Goal: Navigation & Orientation: Find specific page/section

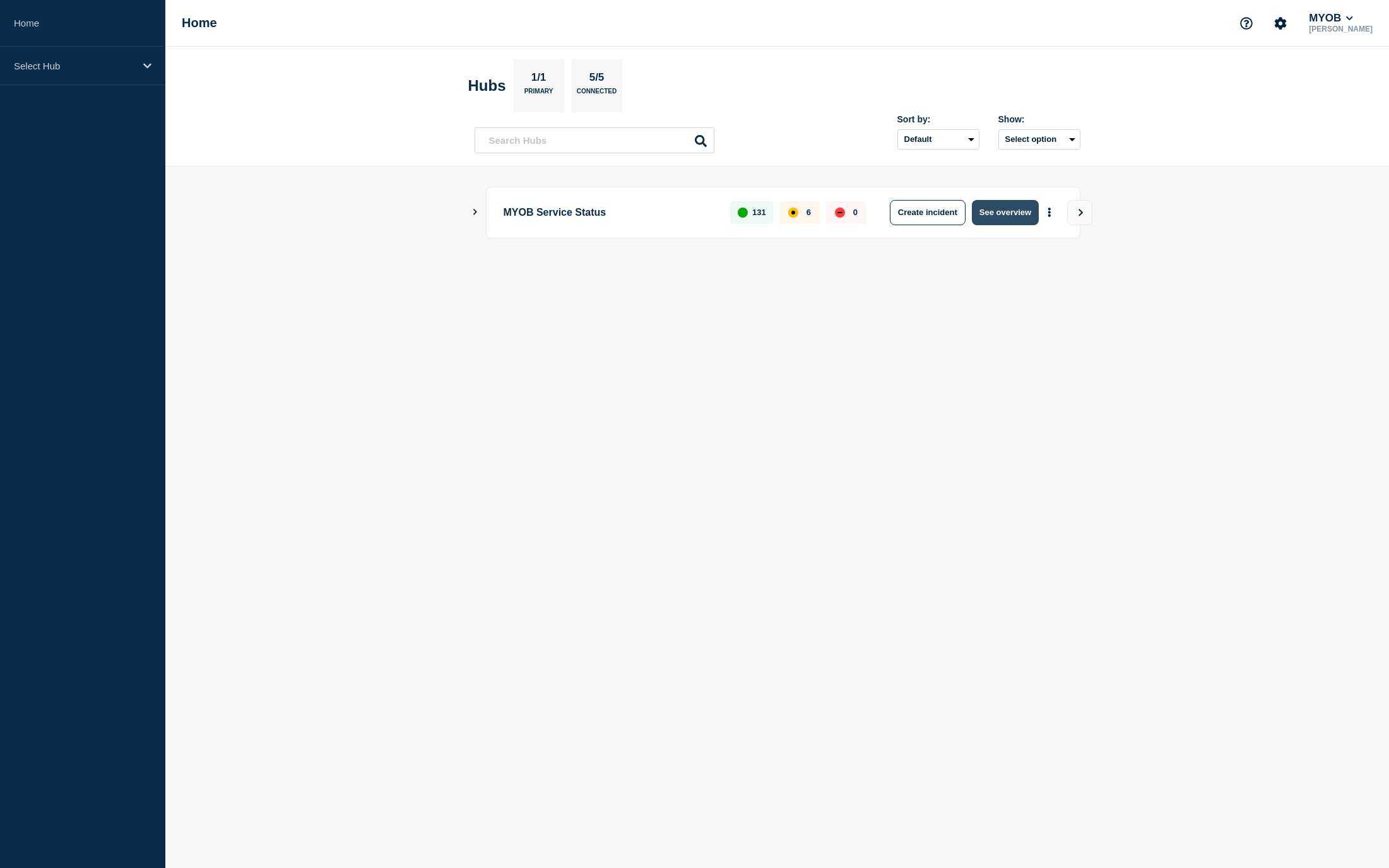
click at [1016, 215] on button "See overview" at bounding box center [1005, 213] width 67 height 25
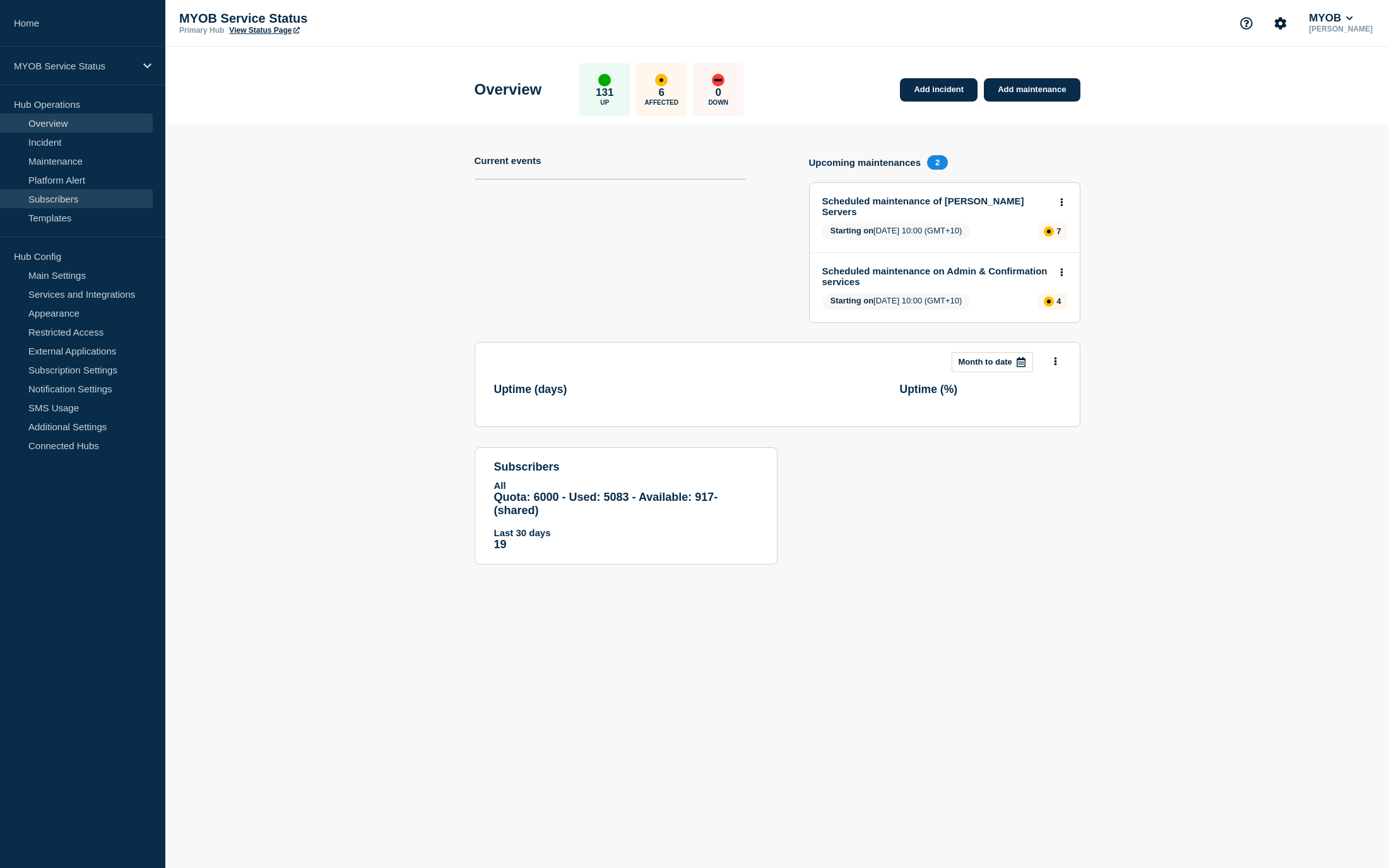
click at [61, 200] on link "Subscribers" at bounding box center [76, 198] width 153 height 19
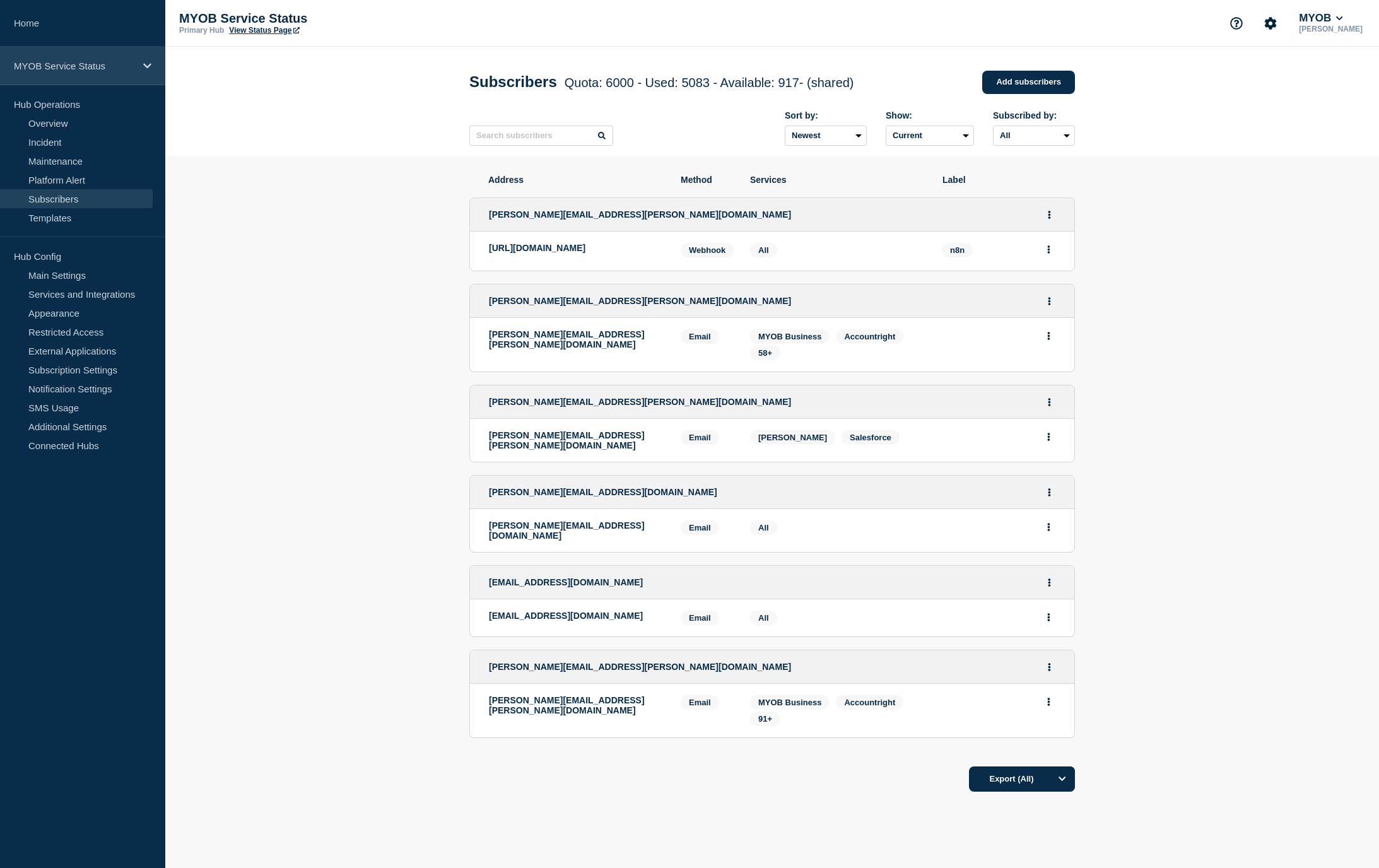
click at [147, 65] on icon at bounding box center [147, 66] width 8 height 10
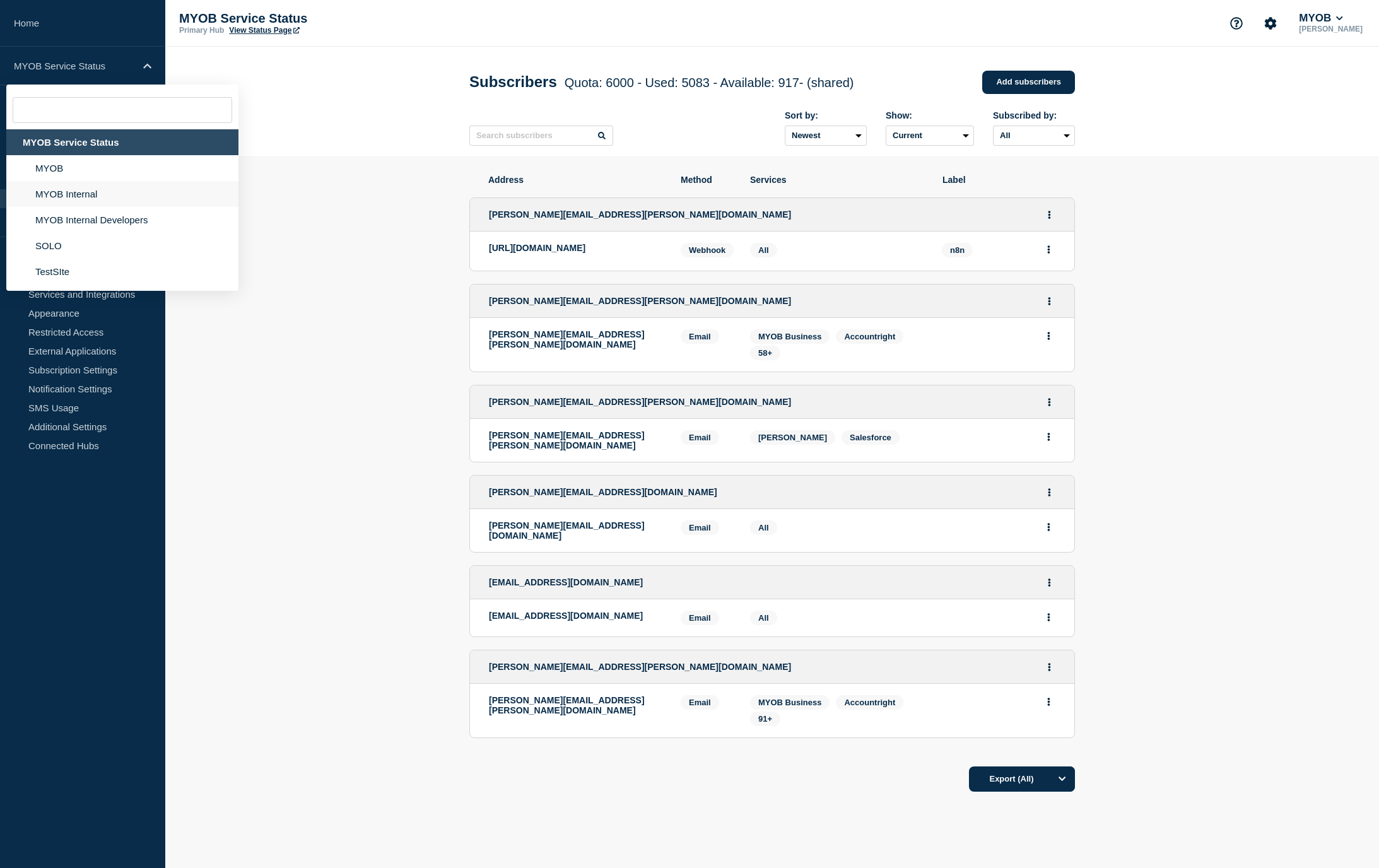
click at [125, 200] on li "MYOB Internal" at bounding box center [123, 194] width 232 height 26
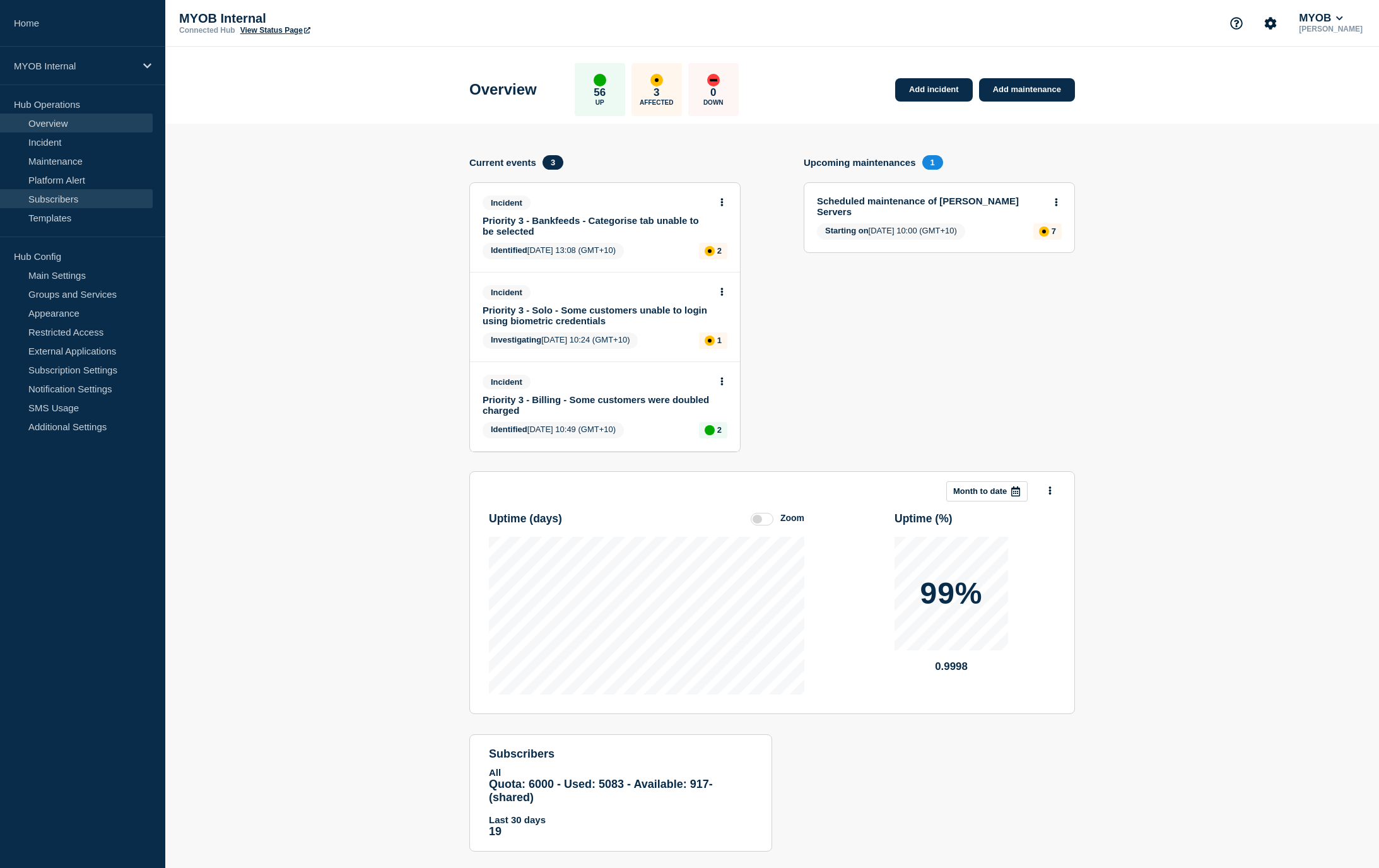
click at [72, 194] on link "Subscribers" at bounding box center [76, 198] width 153 height 19
